Goal: Information Seeking & Learning: Find contact information

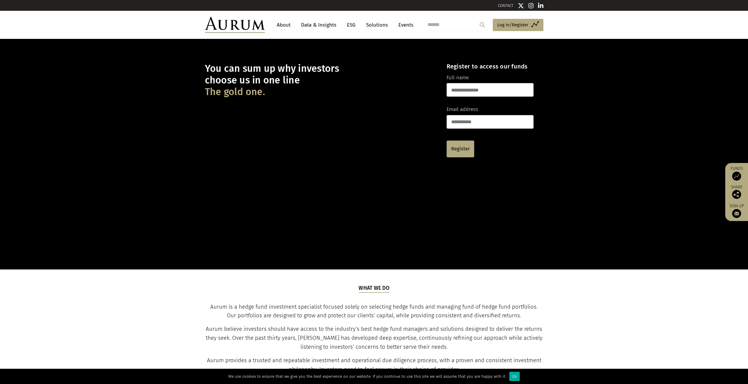
click at [504, 5] on link "CONTACT" at bounding box center [506, 5] width 16 height 4
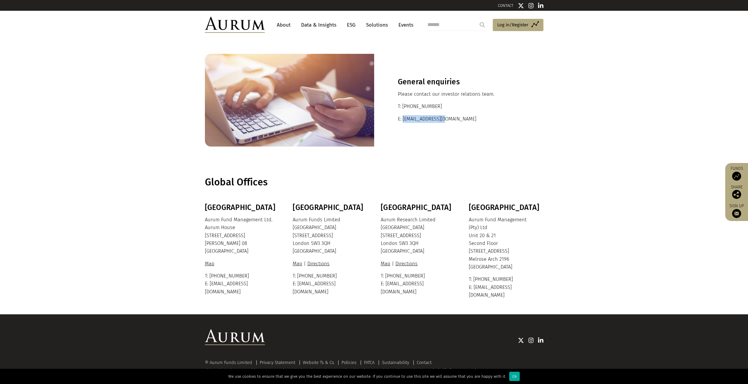
drag, startPoint x: 449, startPoint y: 117, endPoint x: 403, endPoint y: 120, distance: 46.2
click at [403, 120] on p "E: [EMAIL_ADDRESS][DOMAIN_NAME]" at bounding box center [459, 119] width 122 height 8
copy p "[EMAIL_ADDRESS][DOMAIN_NAME]"
